Goal: Task Accomplishment & Management: Use online tool/utility

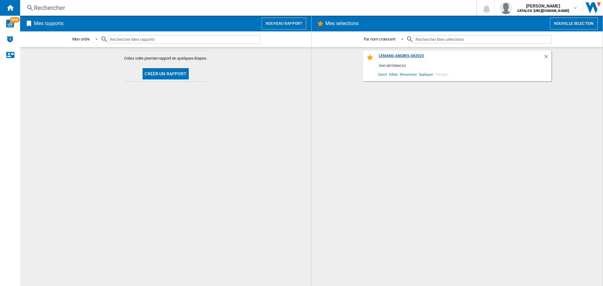
click at [392, 55] on div "LEMANS-ANGRES-082025" at bounding box center [460, 58] width 166 height 8
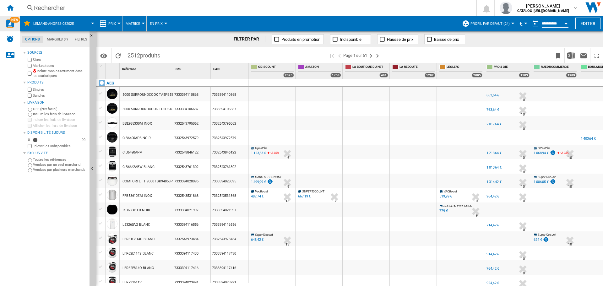
click at [8, 24] on img "WiseCard" at bounding box center [10, 23] width 8 height 8
click at [11, 8] on ng-md-icon "Accueil" at bounding box center [10, 8] width 8 height 8
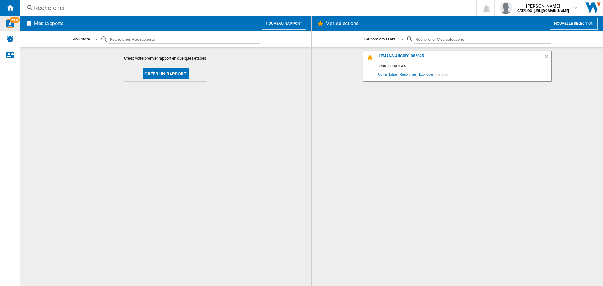
click at [100, 123] on md-content "Créez votre premier rapport en quelques étapes. Créer un rapport" at bounding box center [165, 166] width 291 height 239
click at [165, 69] on button "Créer un rapport" at bounding box center [166, 73] width 46 height 11
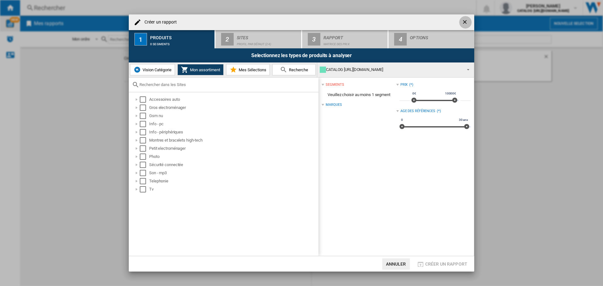
click at [467, 22] on ng-md-icon "getI18NText('BUTTONS.CLOSE_DIALOG')" at bounding box center [466, 23] width 8 height 8
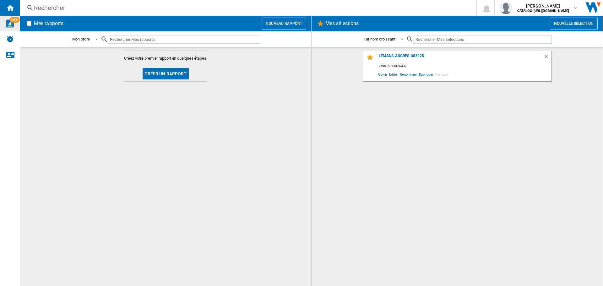
click at [401, 97] on div "LEMANS-ANGRES-082025 2585 références Ouvrir Editer Renommer Dupliquer Partager" at bounding box center [457, 167] width 278 height 232
click at [563, 25] on button "Nouvelle selection" at bounding box center [574, 24] width 48 height 12
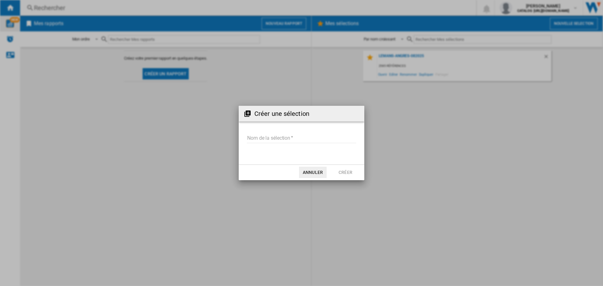
click at [289, 137] on input "Nom de la sélection" at bounding box center [301, 138] width 109 height 9
type input "**********"
click at [334, 172] on button "Créer" at bounding box center [346, 172] width 28 height 11
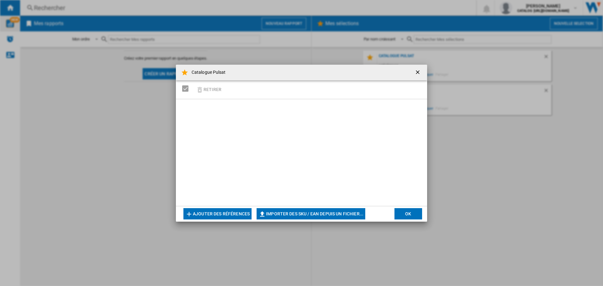
click at [289, 216] on button "Importer des SKU / EAN depuis un fichier..." at bounding box center [310, 213] width 109 height 11
type input "**********"
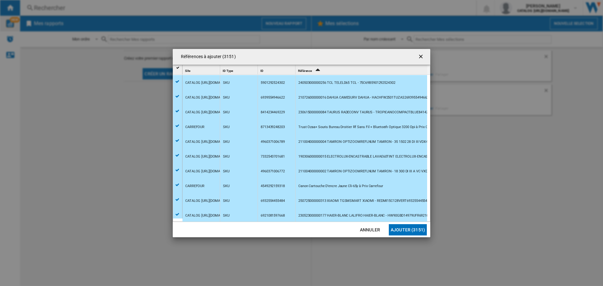
scroll to position [48, 0]
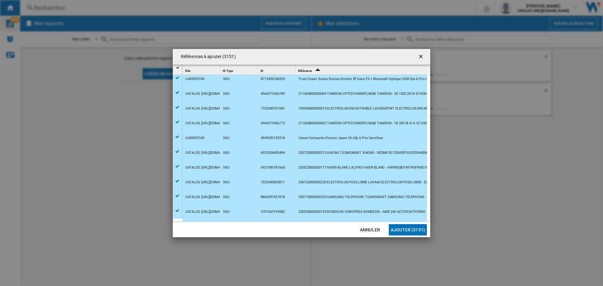
click at [411, 229] on button "Ajouter (3151)" at bounding box center [408, 229] width 38 height 11
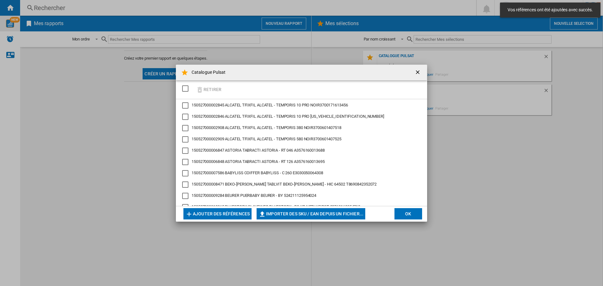
click at [398, 209] on button "OK" at bounding box center [408, 213] width 28 height 11
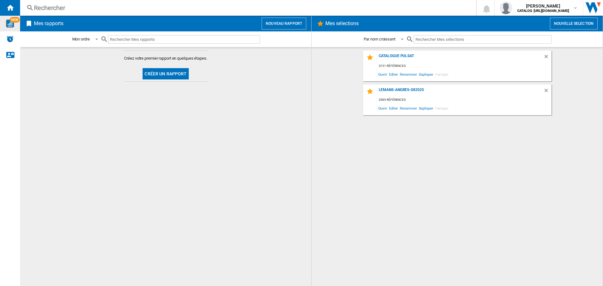
click at [46, 26] on h2 "Mes rapports" at bounding box center [49, 24] width 32 height 12
click at [150, 69] on button "Créer un rapport" at bounding box center [166, 73] width 46 height 11
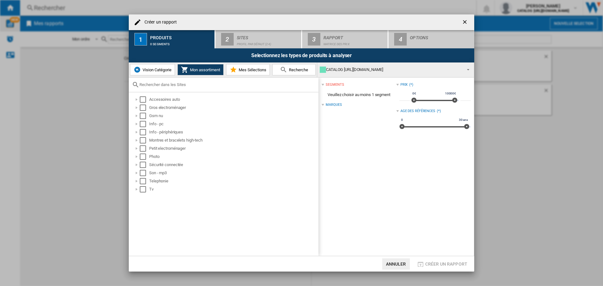
click at [240, 70] on span "Mes Sélections" at bounding box center [251, 69] width 29 height 5
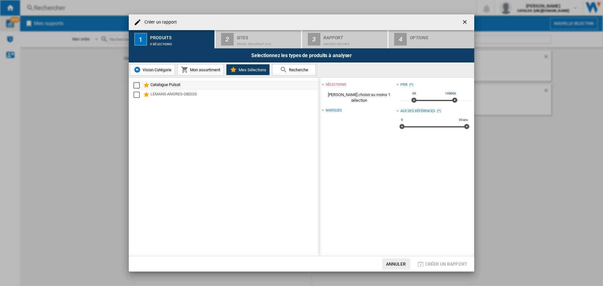
click at [134, 84] on div "Select" at bounding box center [136, 85] width 6 height 6
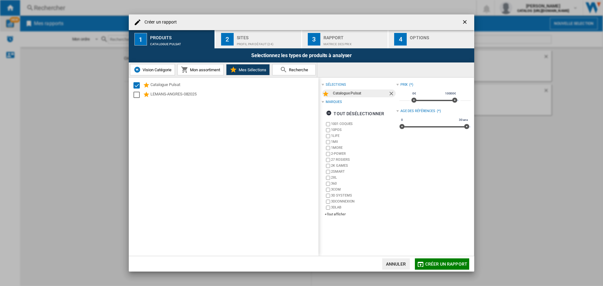
click at [240, 36] on div "Sites" at bounding box center [268, 36] width 62 height 7
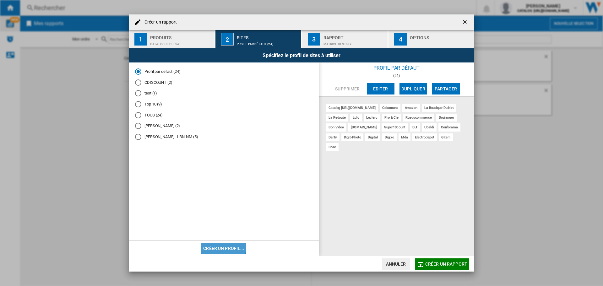
click at [220, 247] on button "Créer un profil..." at bounding box center [223, 248] width 45 height 11
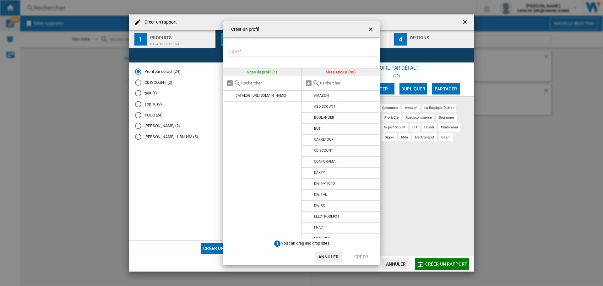
click at [262, 50] on input "Titre" at bounding box center [302, 51] width 148 height 9
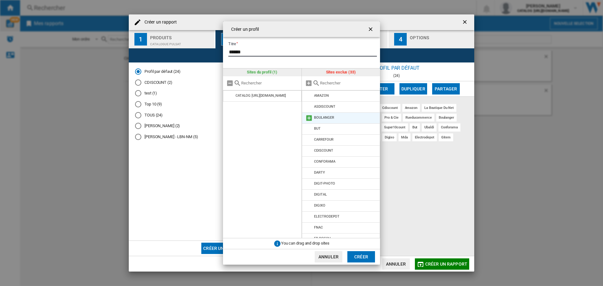
type input "******"
click at [308, 117] on md-icon at bounding box center [309, 118] width 8 height 8
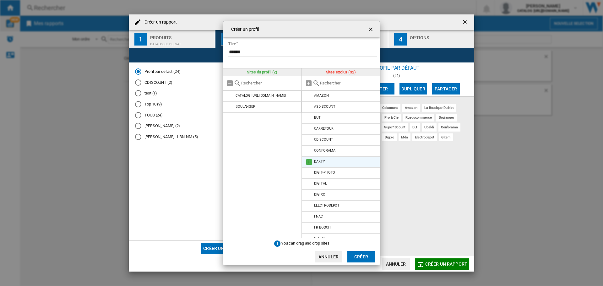
click at [309, 161] on md-icon at bounding box center [309, 162] width 8 height 8
click at [359, 259] on button "Créer" at bounding box center [361, 256] width 28 height 11
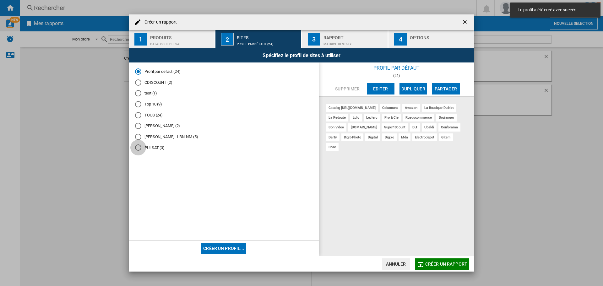
click at [138, 147] on div "PULSAT (3)" at bounding box center [138, 147] width 6 height 6
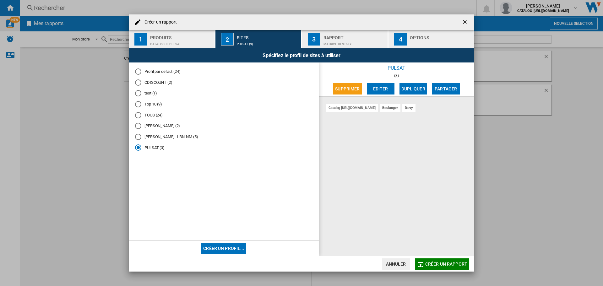
click at [324, 40] on div "Matrice des prix" at bounding box center [354, 42] width 62 height 7
